Goal: Information Seeking & Learning: Learn about a topic

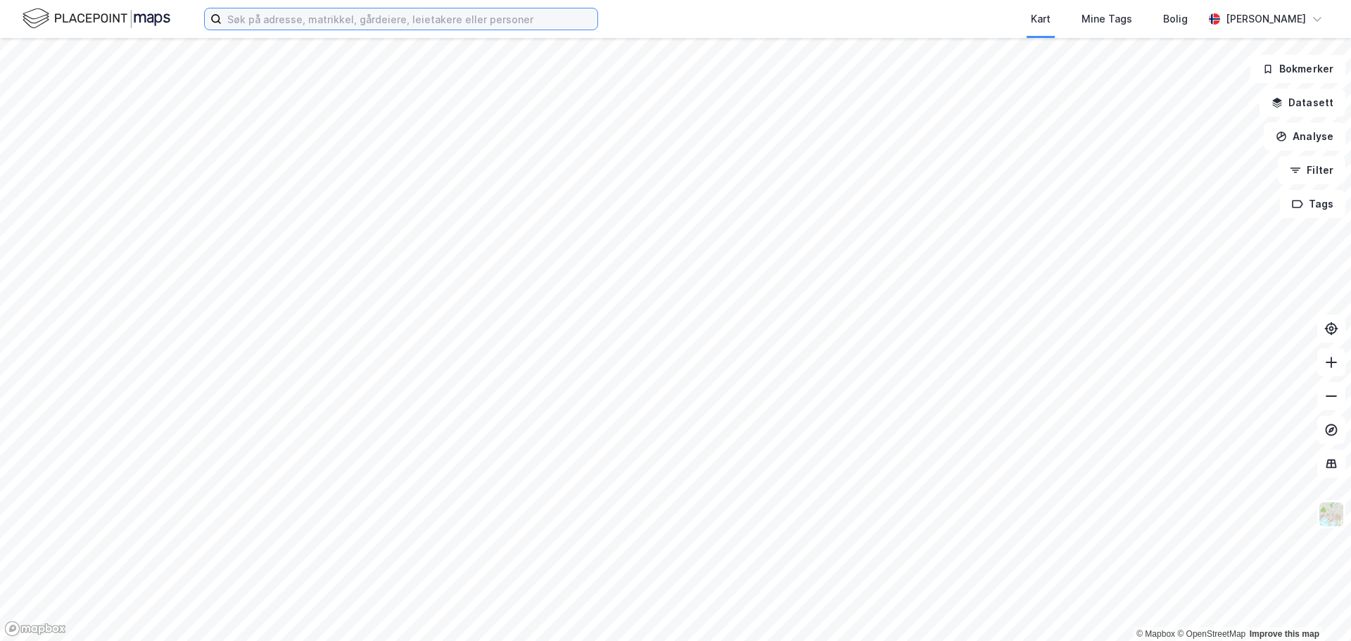
click at [367, 17] on input at bounding box center [410, 18] width 376 height 21
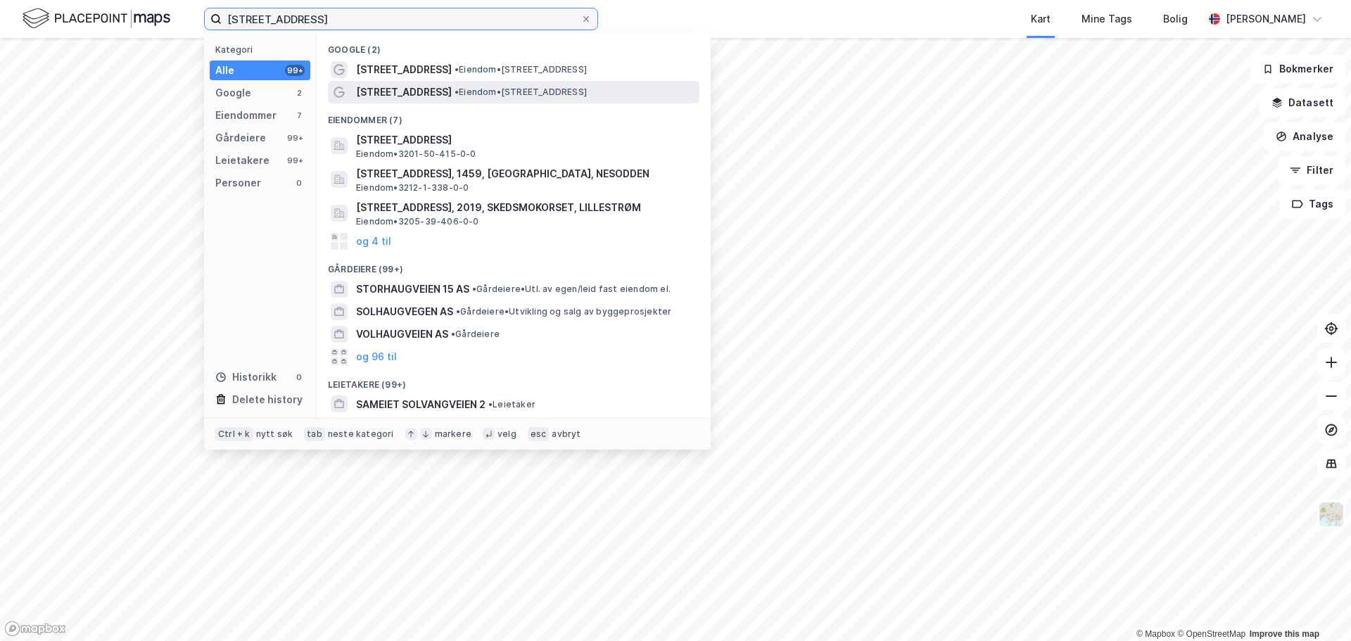
type input "[STREET_ADDRESS]"
click at [434, 88] on span "[STREET_ADDRESS]" at bounding box center [404, 92] width 96 height 17
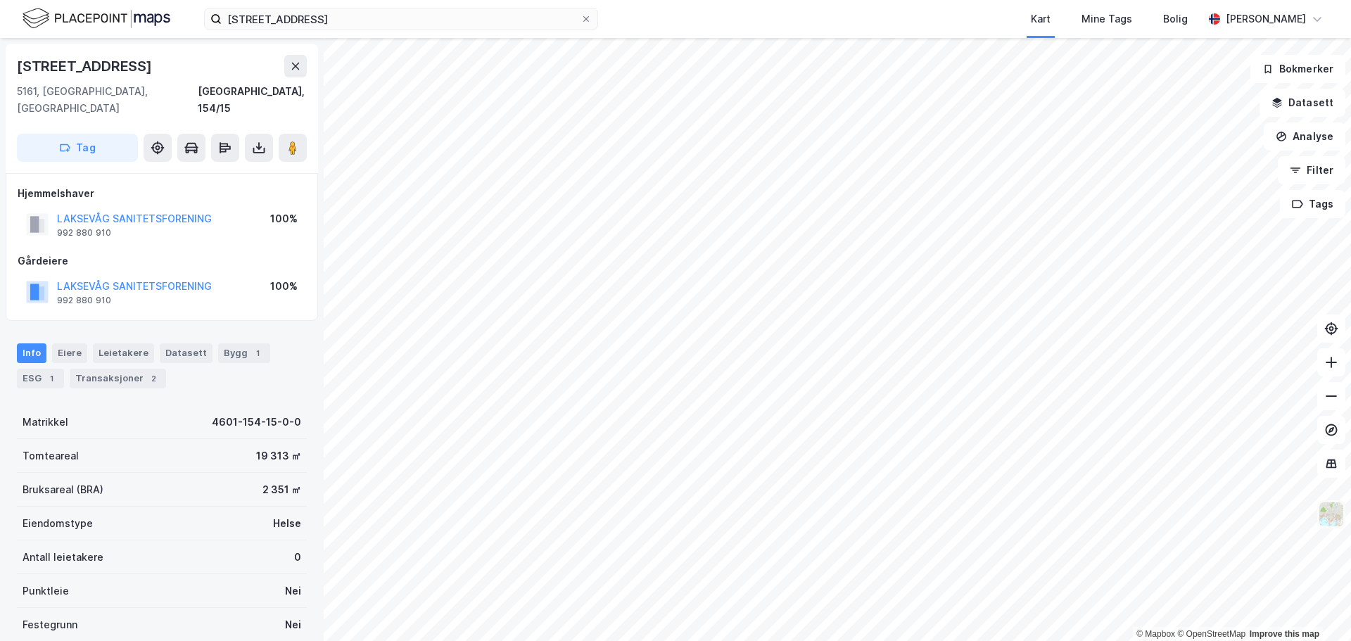
click at [1332, 524] on img at bounding box center [1331, 514] width 27 height 27
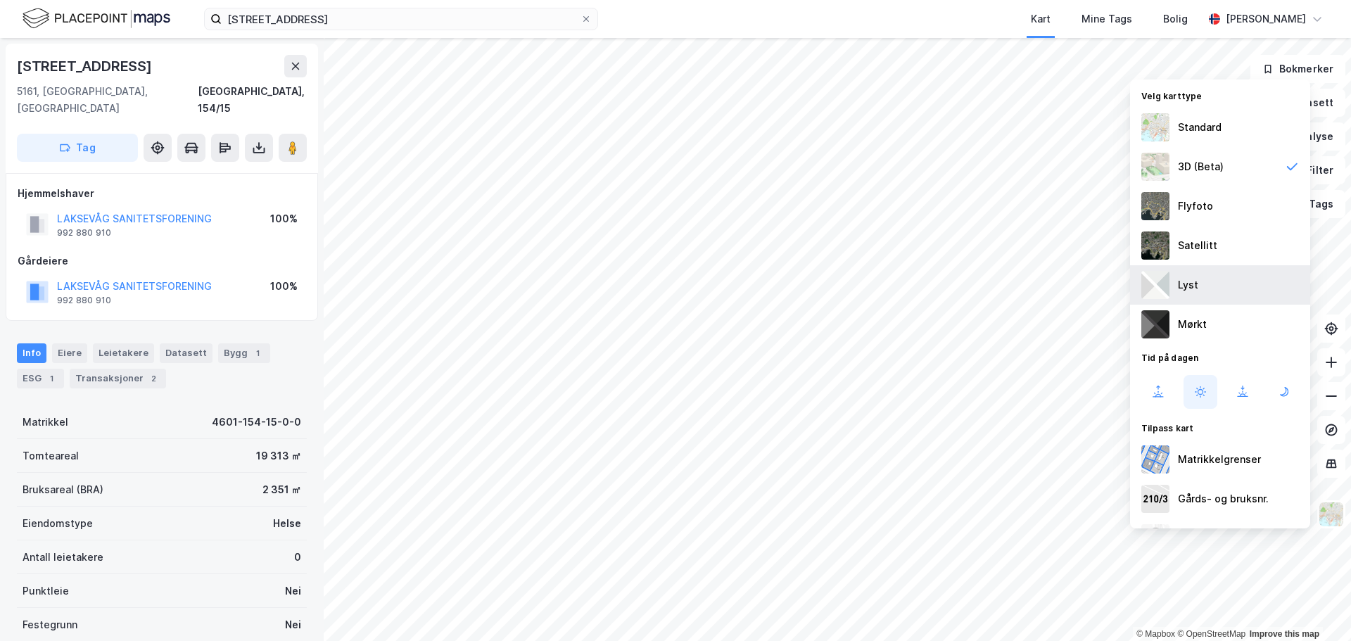
click at [1199, 277] on div "Lyst" at bounding box center [1220, 284] width 180 height 39
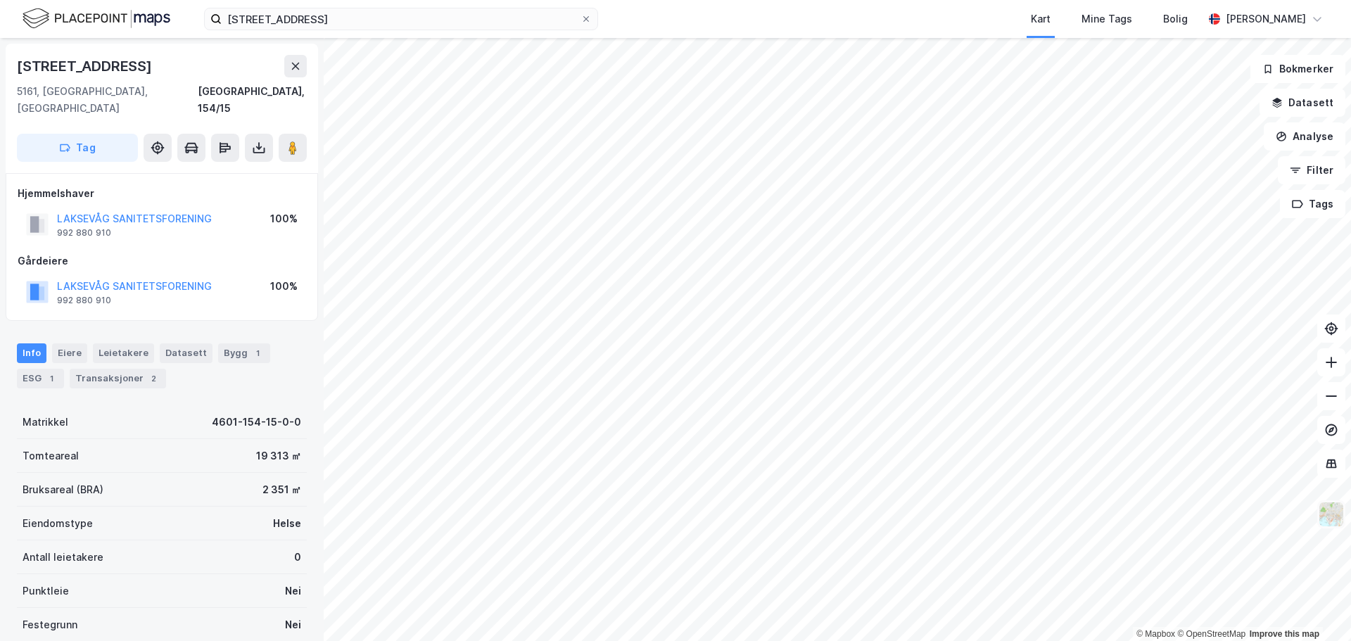
click at [1341, 520] on img at bounding box center [1331, 514] width 27 height 27
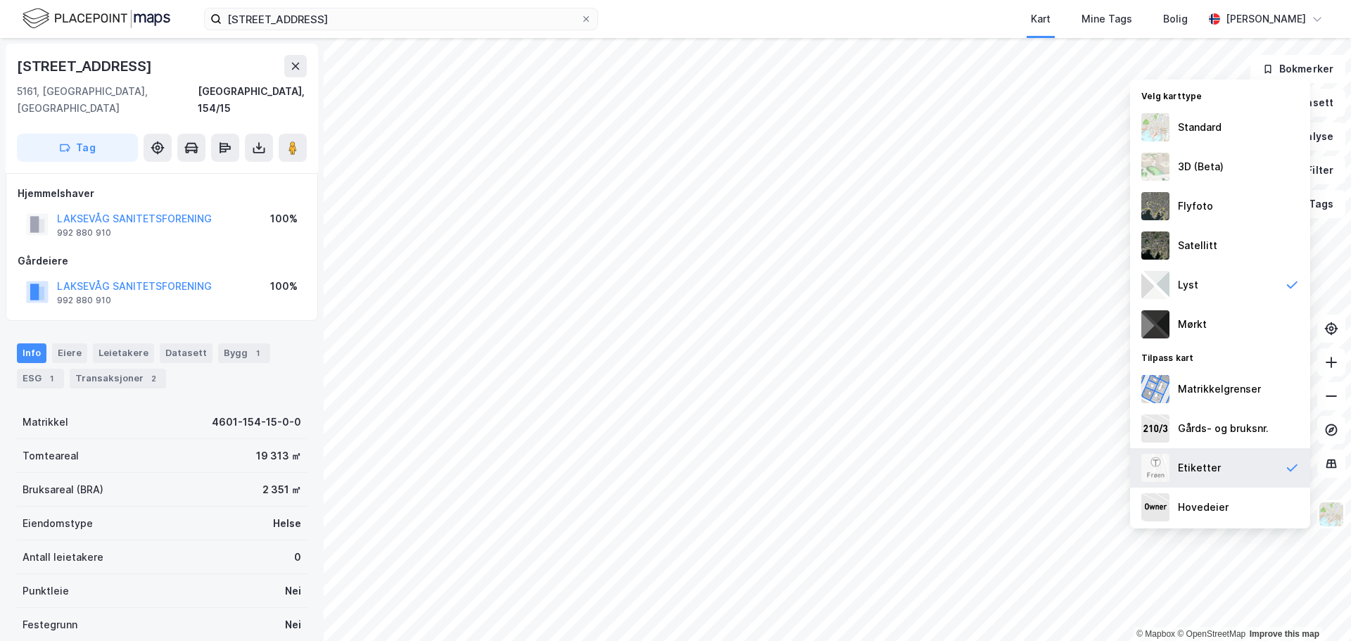
click at [1230, 467] on div "Etiketter" at bounding box center [1220, 467] width 180 height 39
click at [299, 55] on button at bounding box center [295, 66] width 23 height 23
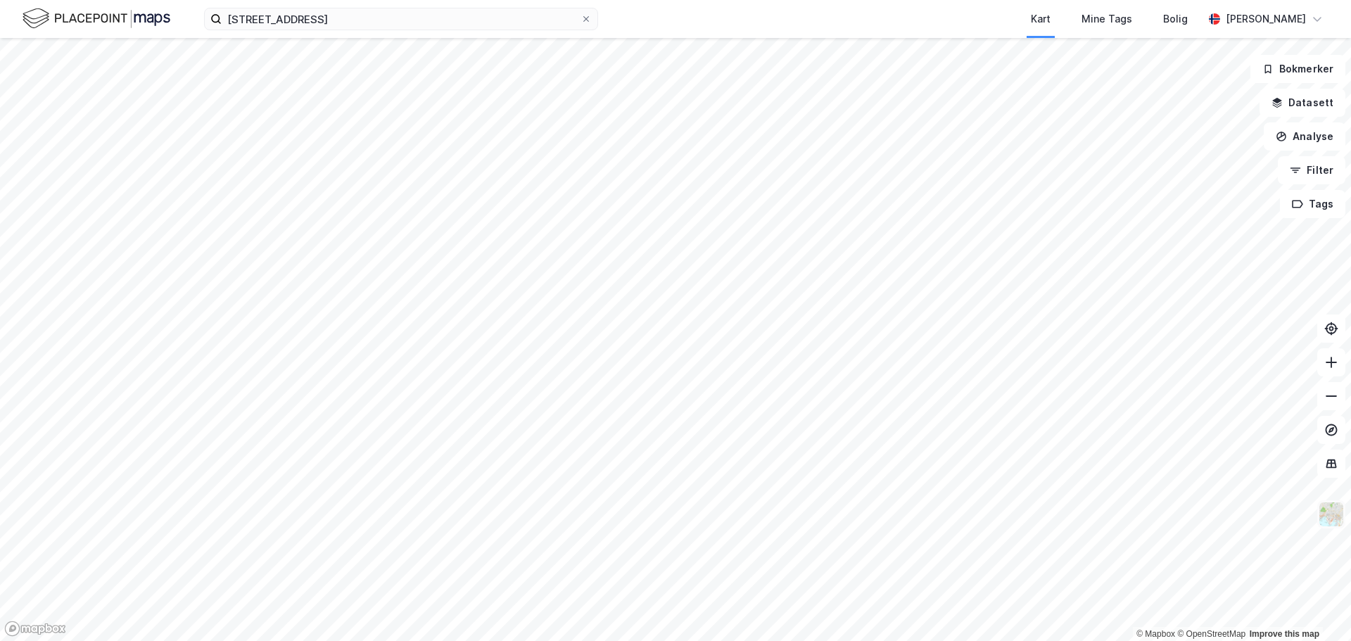
click at [1332, 518] on img at bounding box center [1331, 514] width 27 height 27
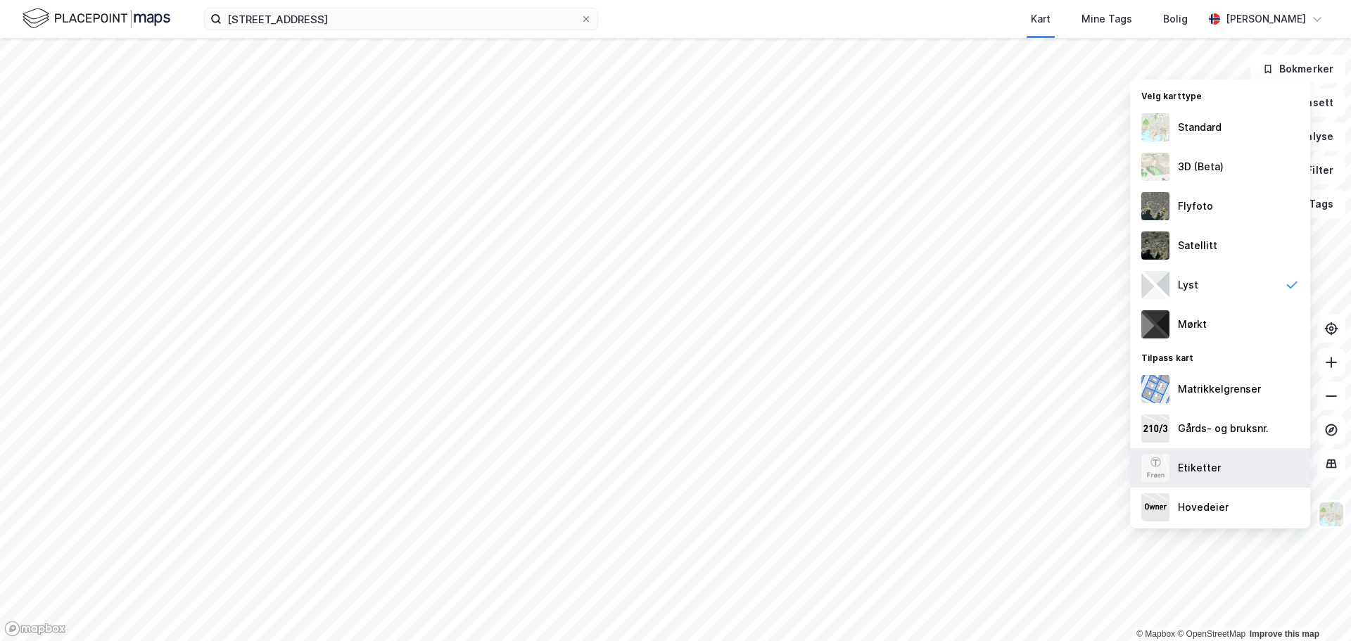
click at [1232, 476] on div "Etiketter" at bounding box center [1220, 467] width 180 height 39
